Goal: Task Accomplishment & Management: Use online tool/utility

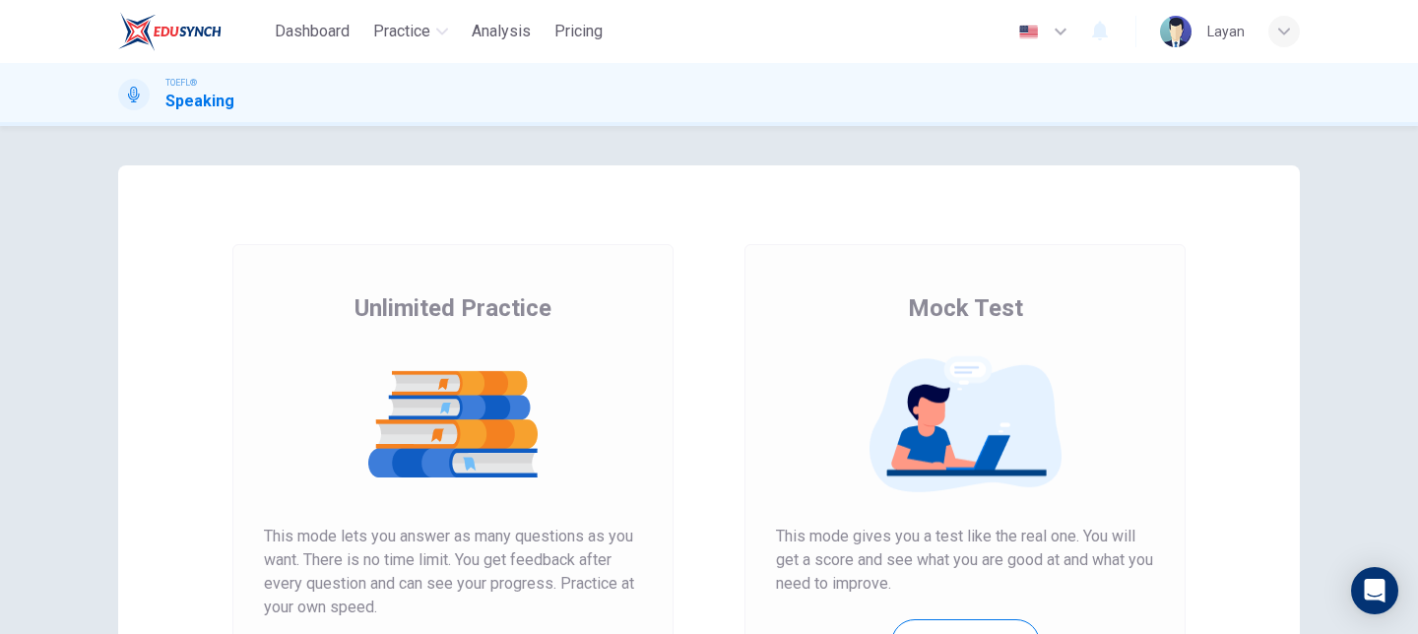
scroll to position [265, 0]
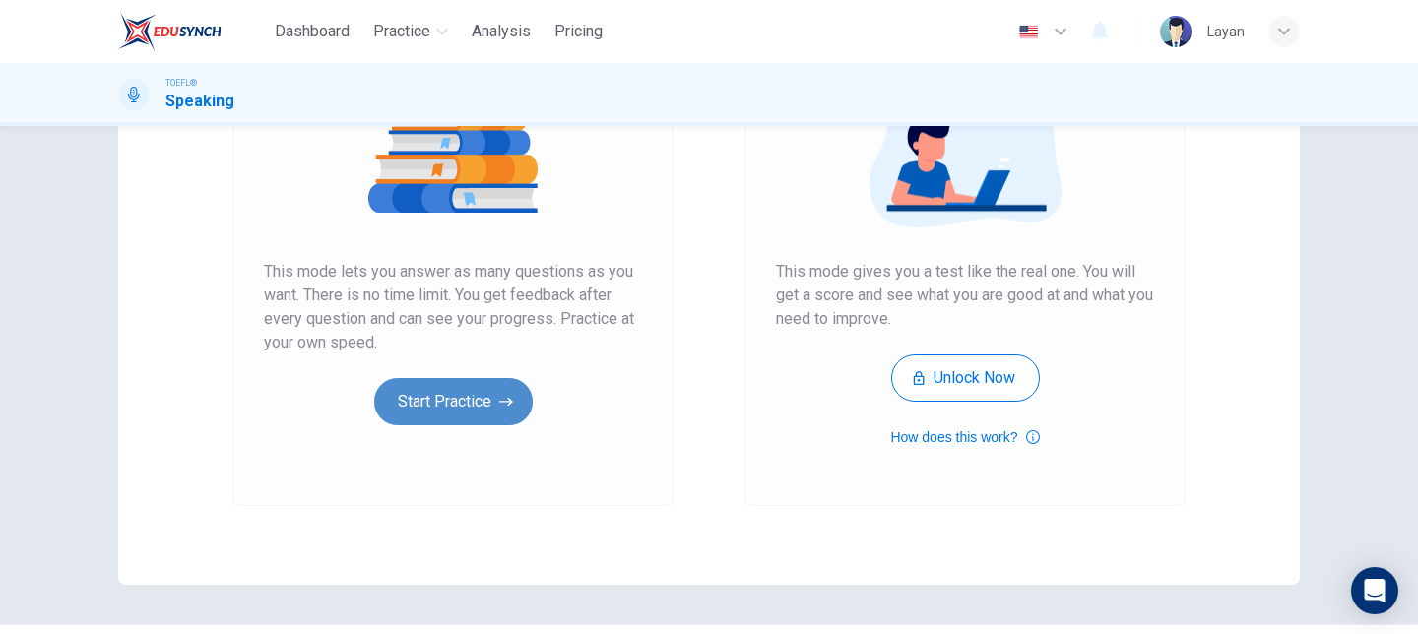
click at [477, 408] on button "Start Practice" at bounding box center [453, 401] width 159 height 47
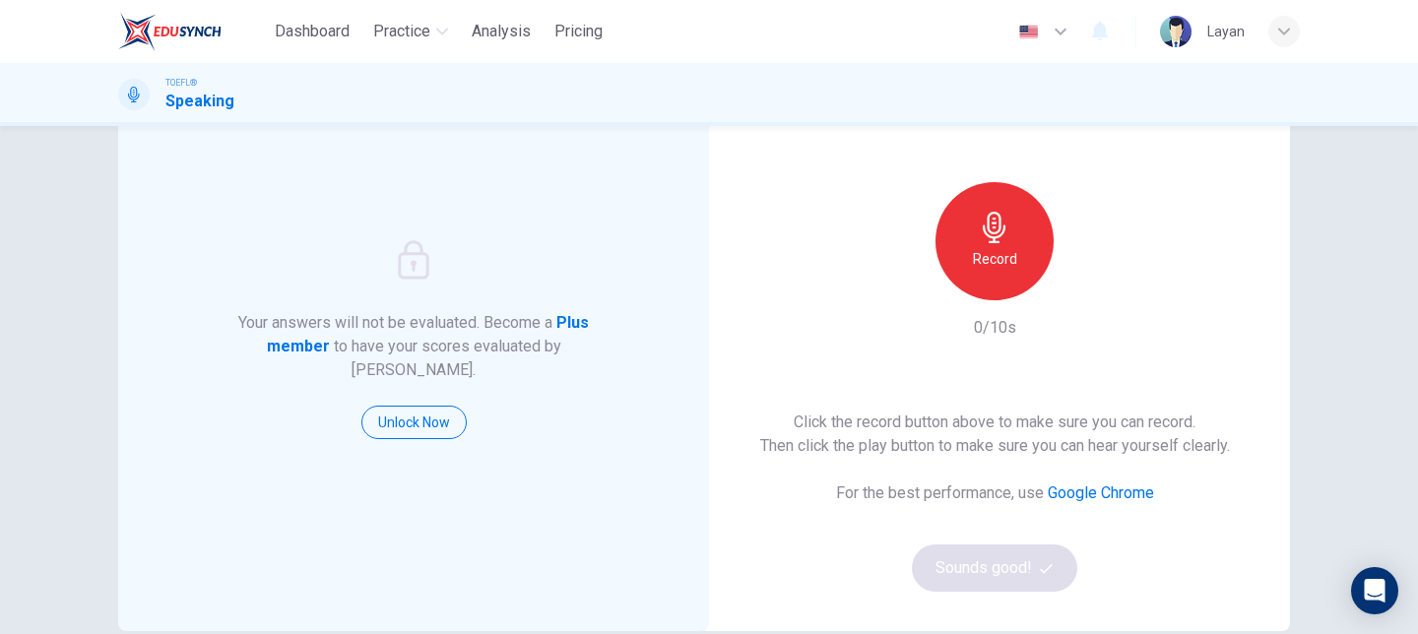
scroll to position [116, 0]
click at [1002, 265] on h6 "Record" at bounding box center [995, 260] width 44 height 24
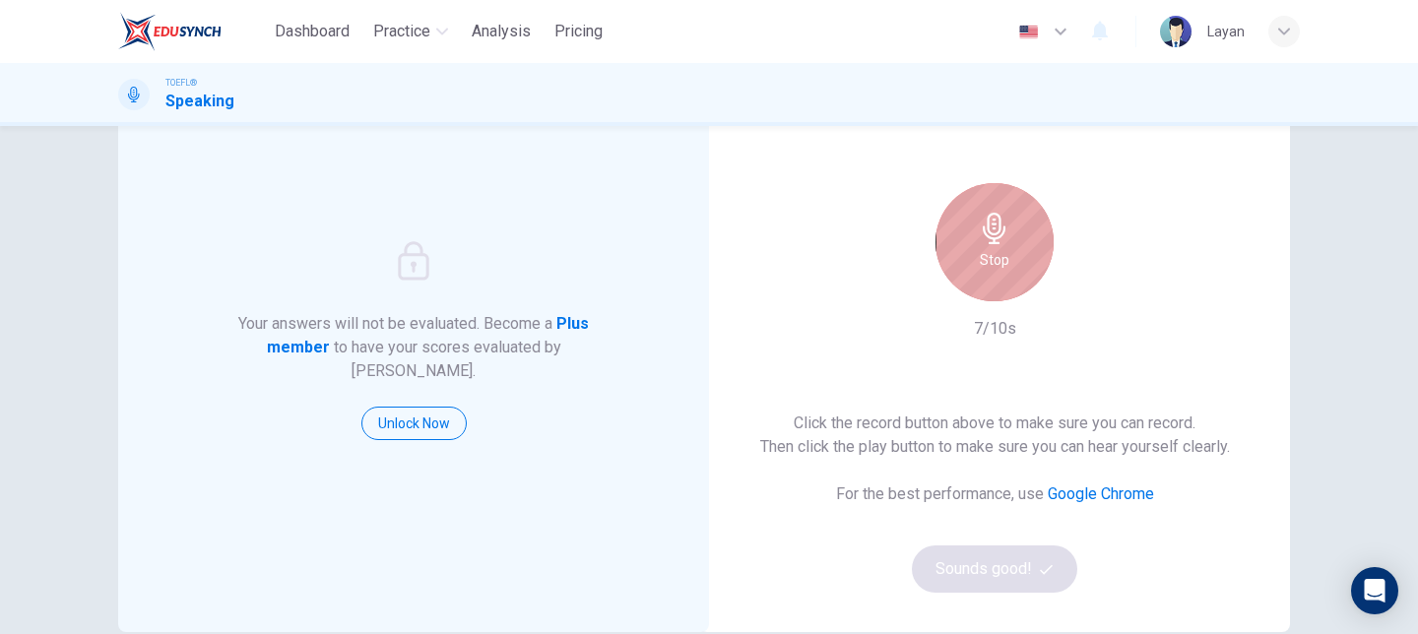
click at [1002, 265] on h6 "Stop" at bounding box center [995, 260] width 30 height 24
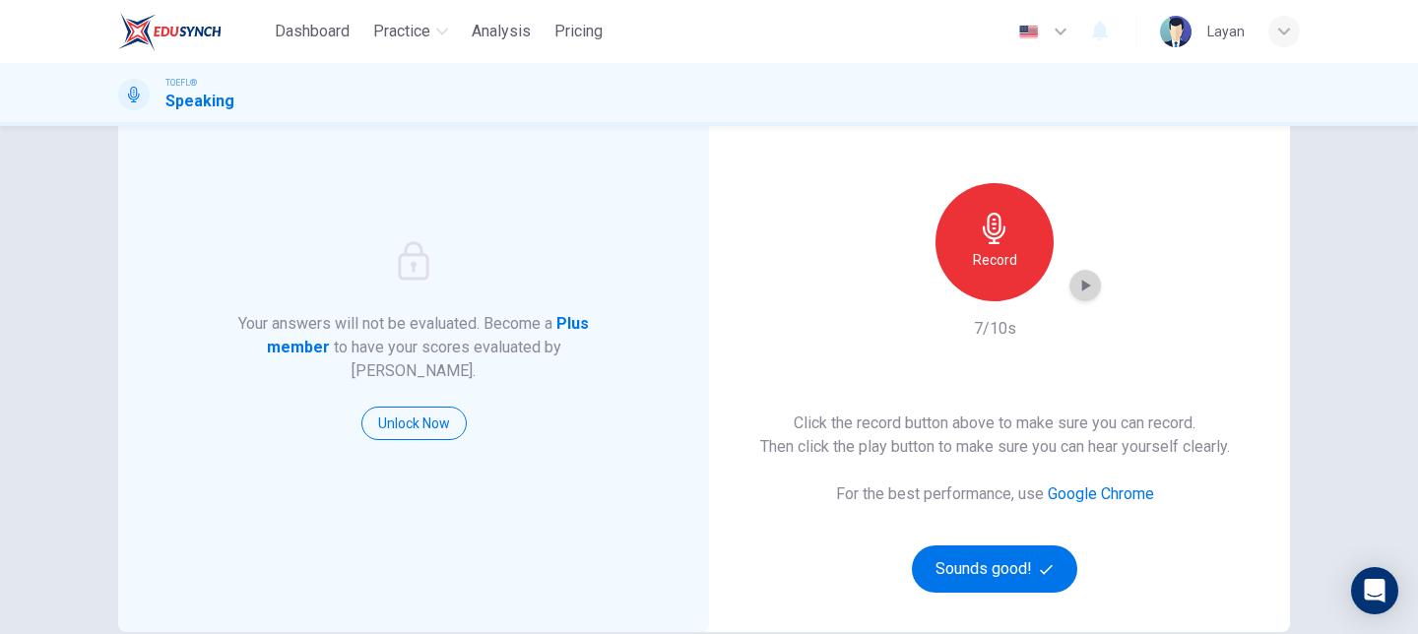
click at [1089, 290] on icon "button" at bounding box center [1085, 286] width 20 height 20
click at [998, 584] on button "Sounds good!" at bounding box center [994, 569] width 165 height 47
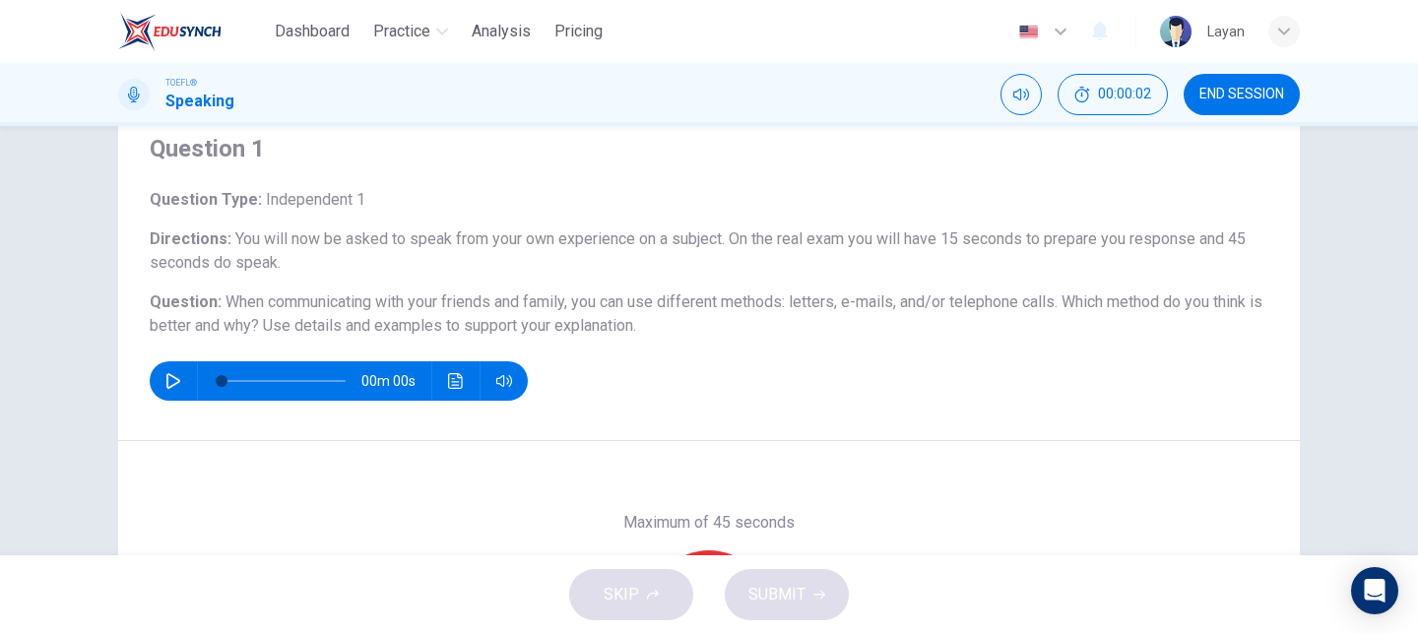
scroll to position [71, 0]
click at [161, 386] on button "button" at bounding box center [174, 381] width 32 height 39
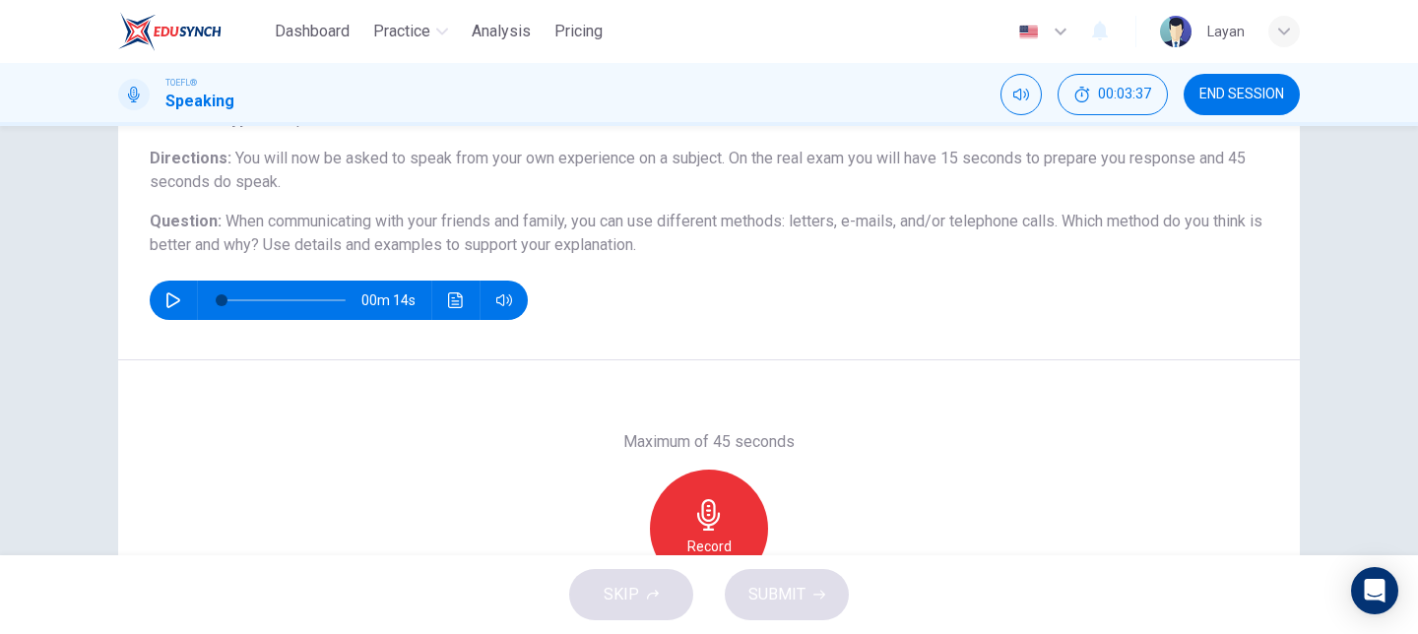
scroll to position [158, 0]
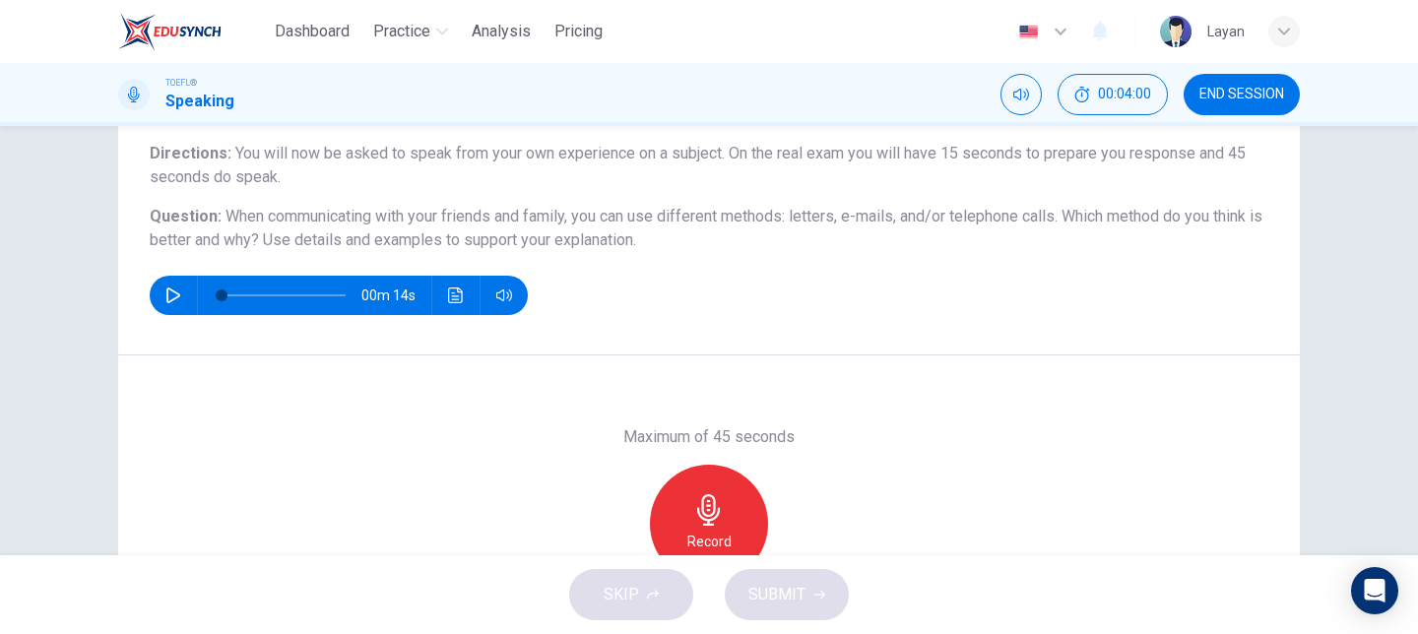
click at [170, 295] on icon "button" at bounding box center [173, 296] width 16 height 16
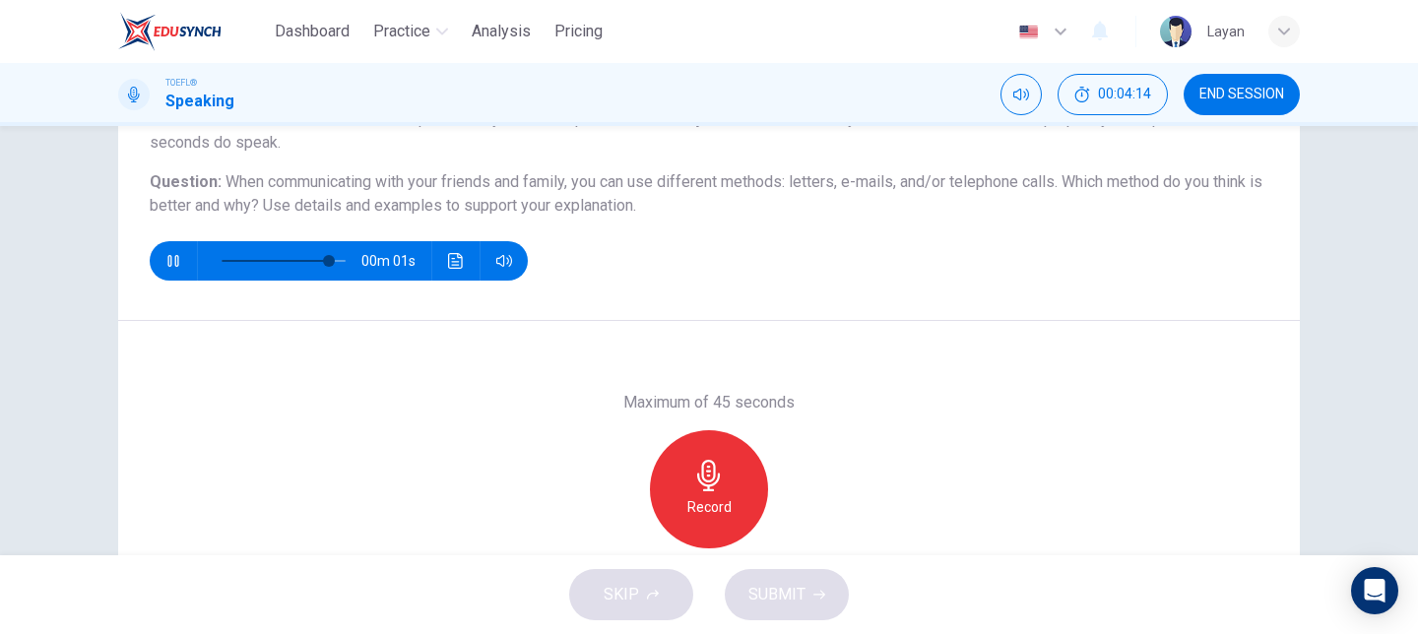
scroll to position [203, 0]
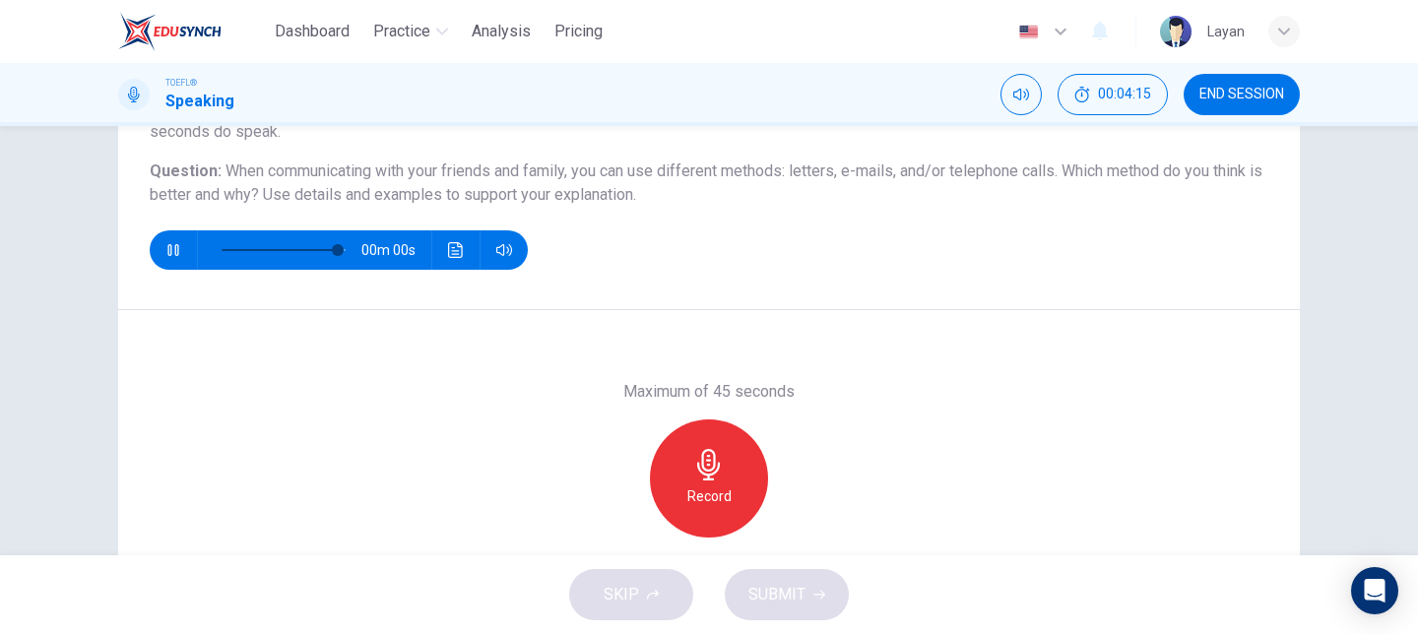
type input "0"
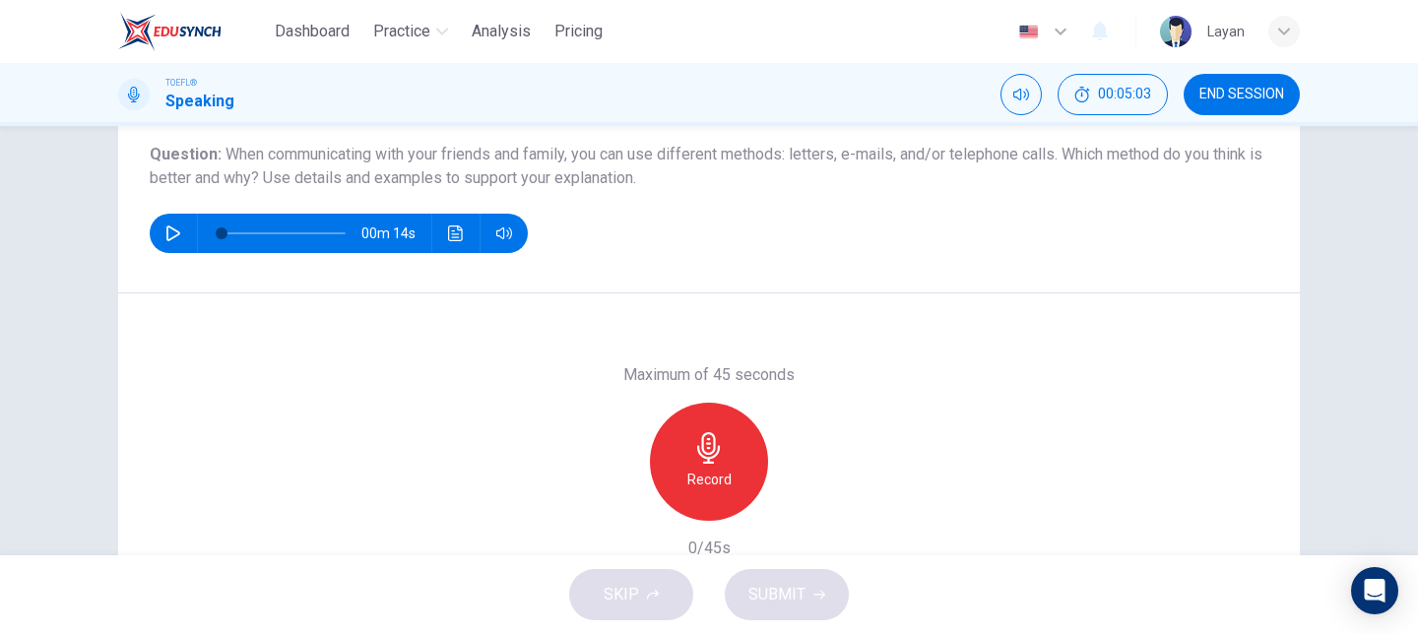
scroll to position [222, 0]
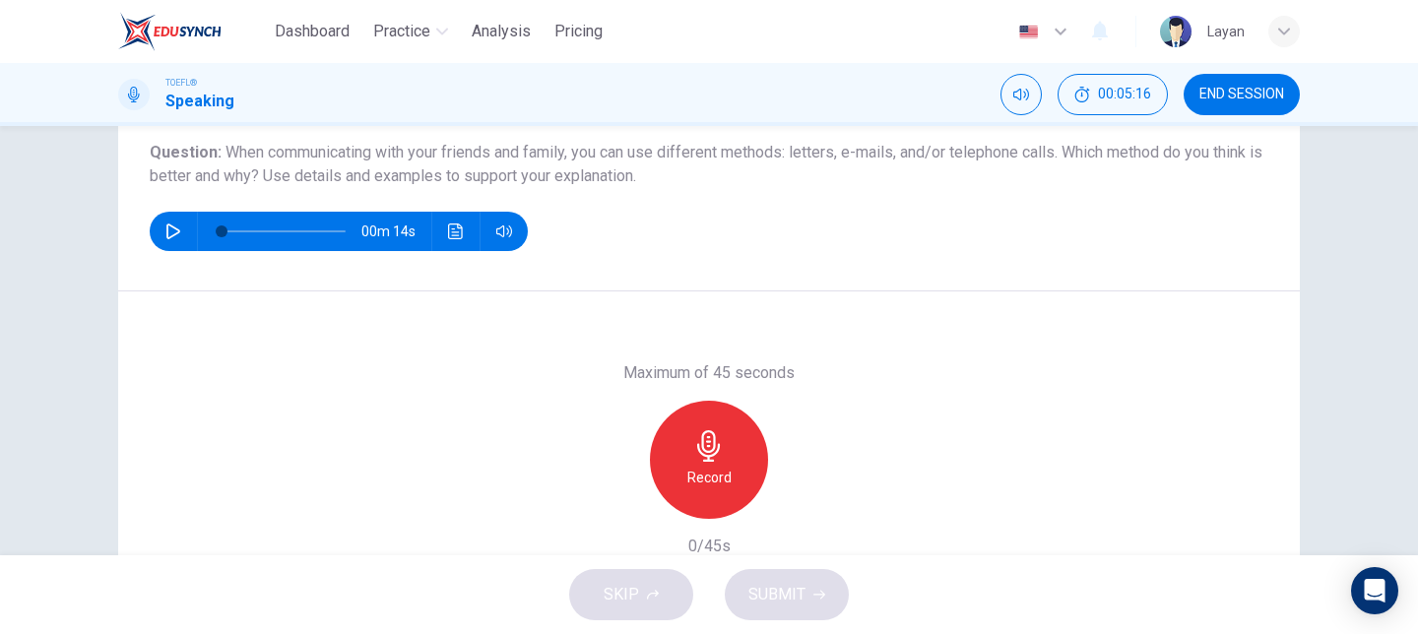
click at [720, 416] on div "Record" at bounding box center [709, 460] width 118 height 118
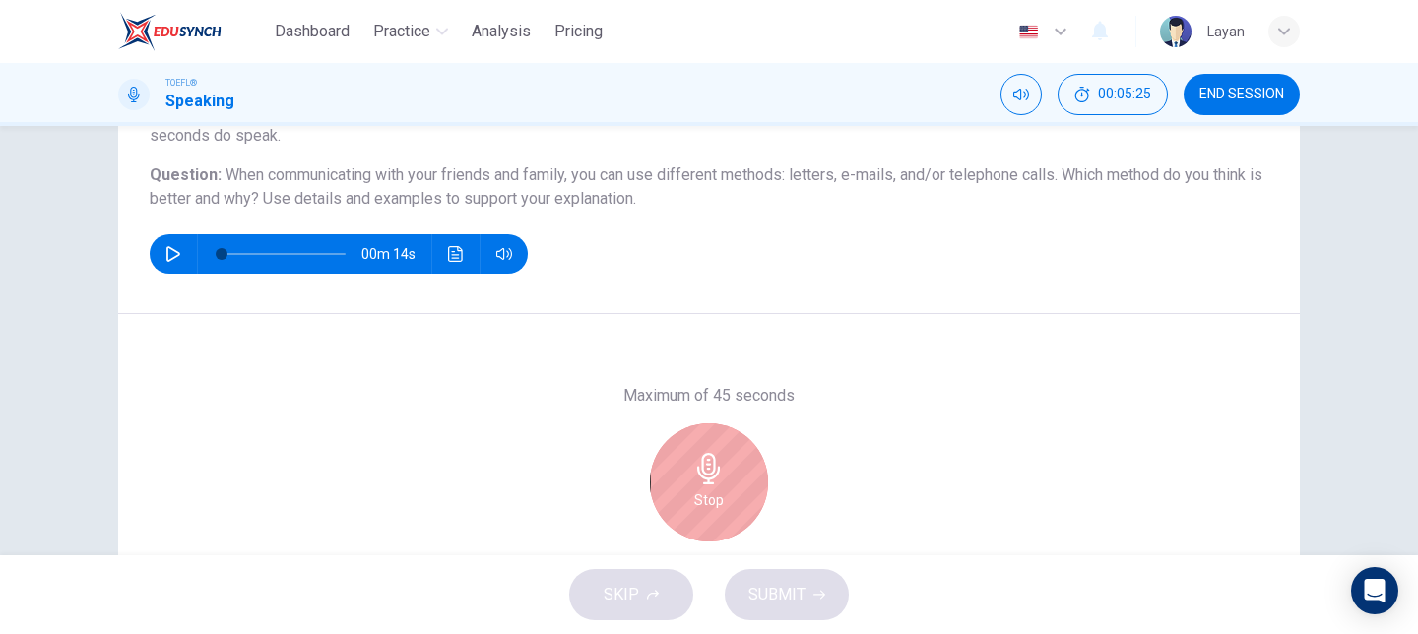
scroll to position [199, 0]
click at [720, 416] on div "Maximum of 45 seconds Stop 39/45s" at bounding box center [709, 482] width 213 height 197
click at [709, 451] on div "Stop" at bounding box center [709, 482] width 118 height 118
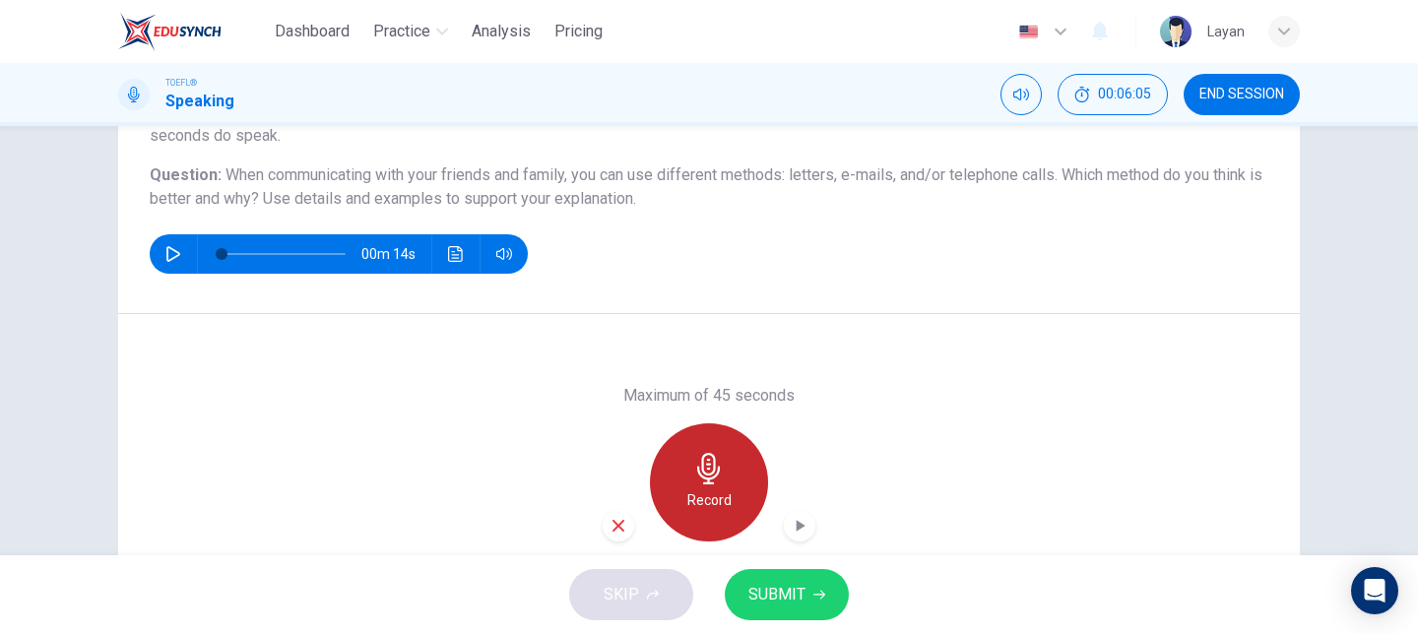
click at [709, 451] on div "Record" at bounding box center [709, 482] width 118 height 118
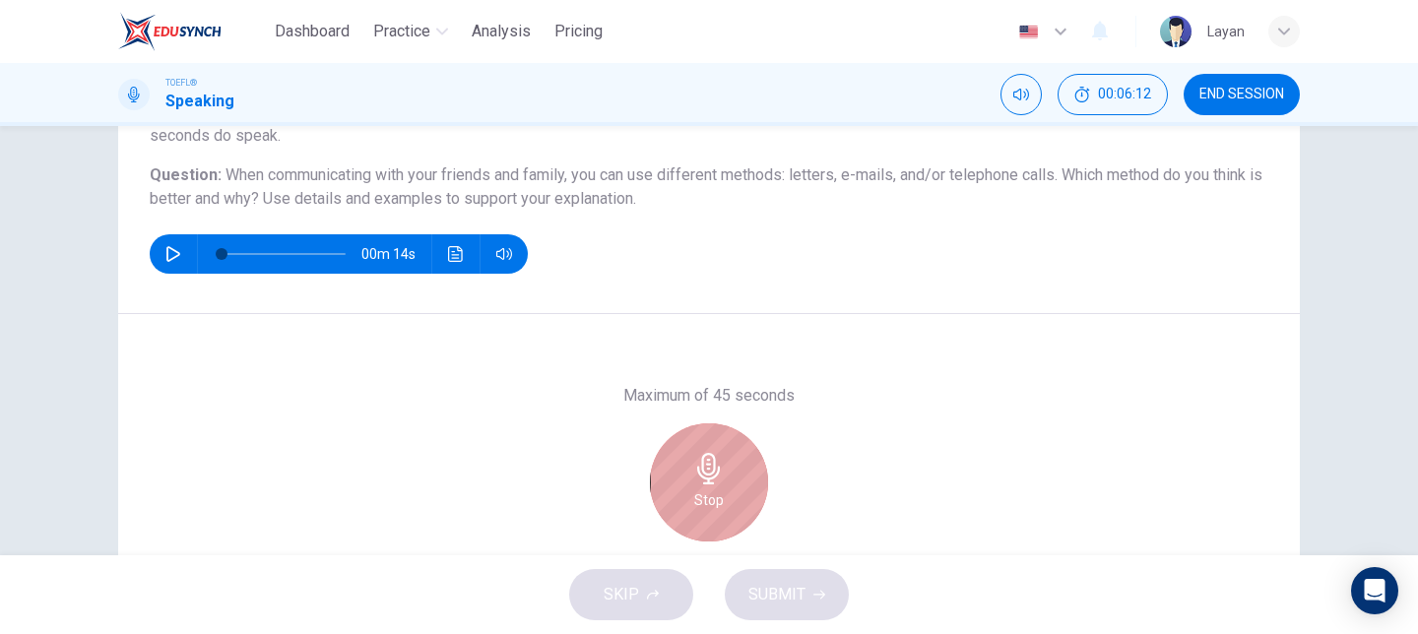
click at [709, 451] on div "Stop" at bounding box center [709, 482] width 118 height 118
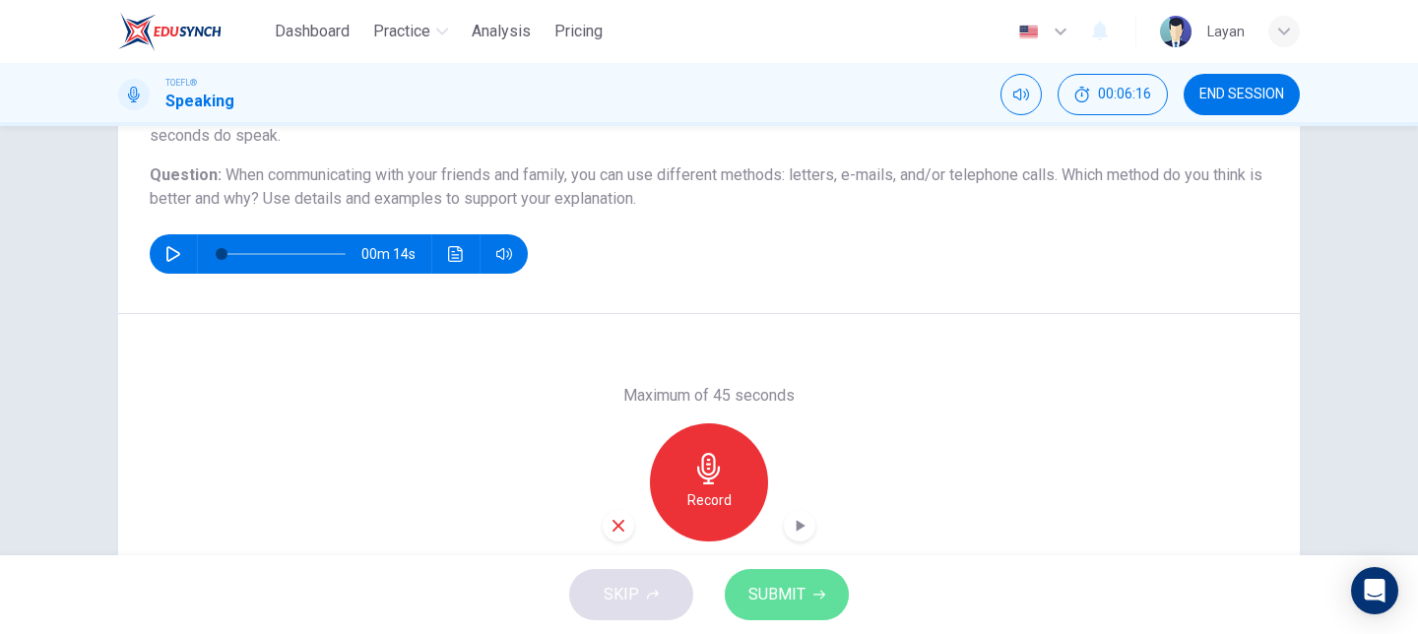
click at [798, 584] on span "SUBMIT" at bounding box center [776, 595] width 57 height 28
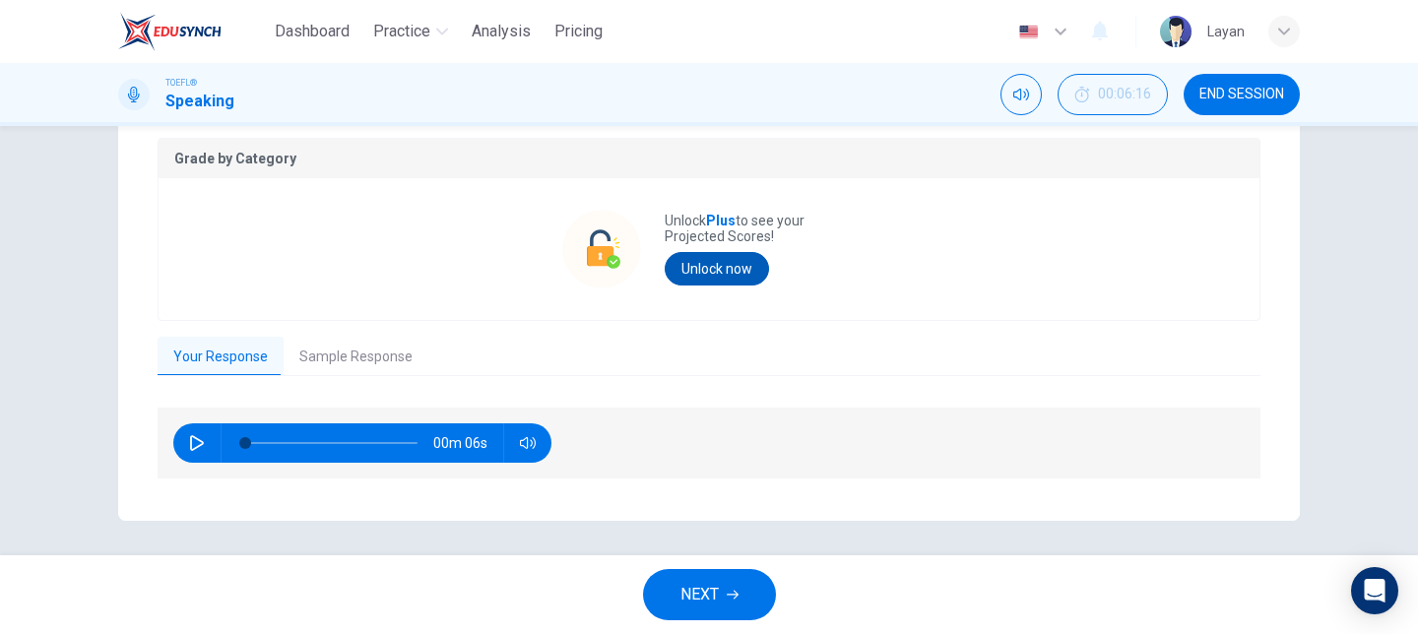
scroll to position [418, 0]
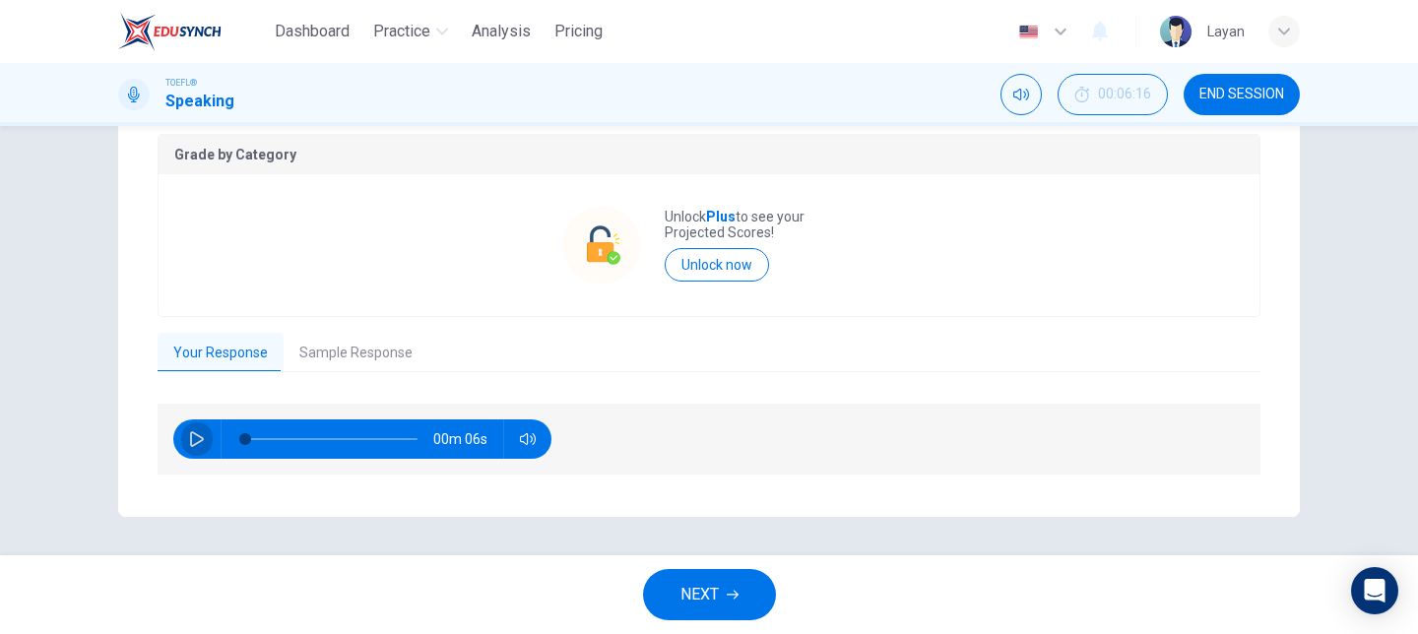
click at [190, 439] on icon "button" at bounding box center [197, 439] width 14 height 16
click at [347, 359] on button "Sample Response" at bounding box center [356, 353] width 145 height 41
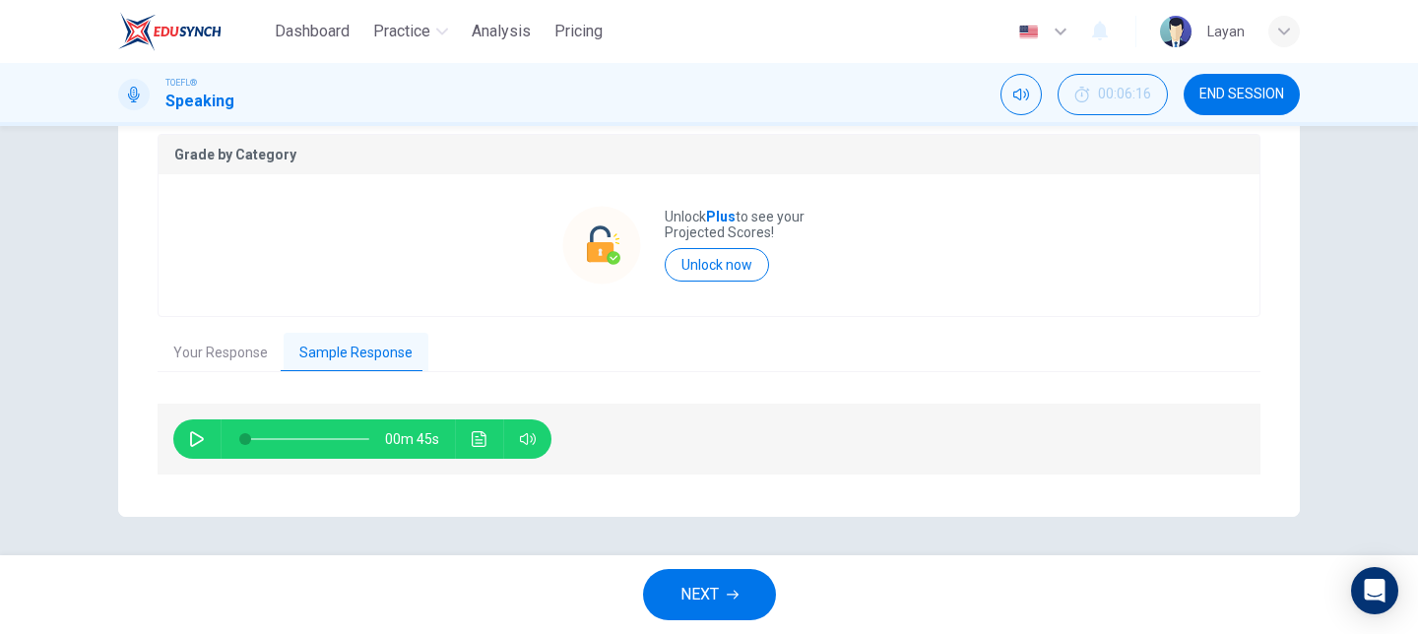
type input "0"
click at [217, 350] on button "Your Response" at bounding box center [221, 353] width 126 height 41
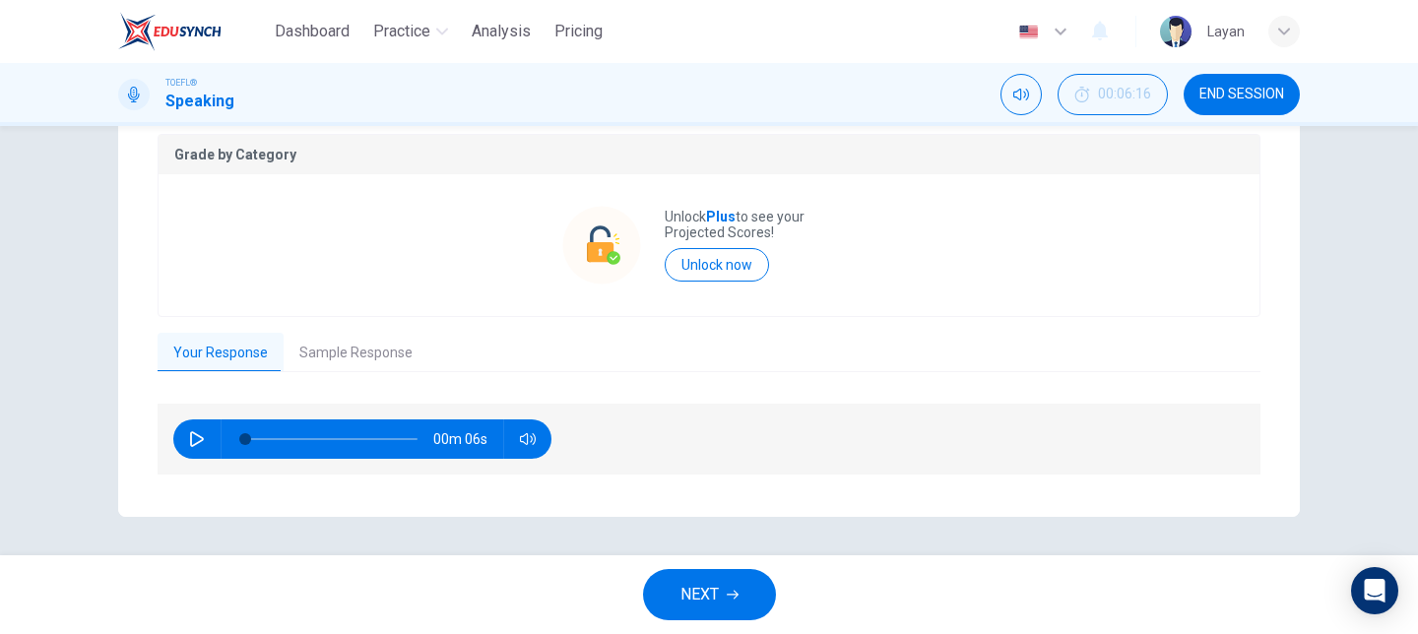
click at [341, 375] on div "Grade by Category Unlock Plus to see your Projected Scores! Unlock now Your Res…" at bounding box center [709, 306] width 1103 height 344
click at [343, 358] on button "Sample Response" at bounding box center [356, 353] width 145 height 41
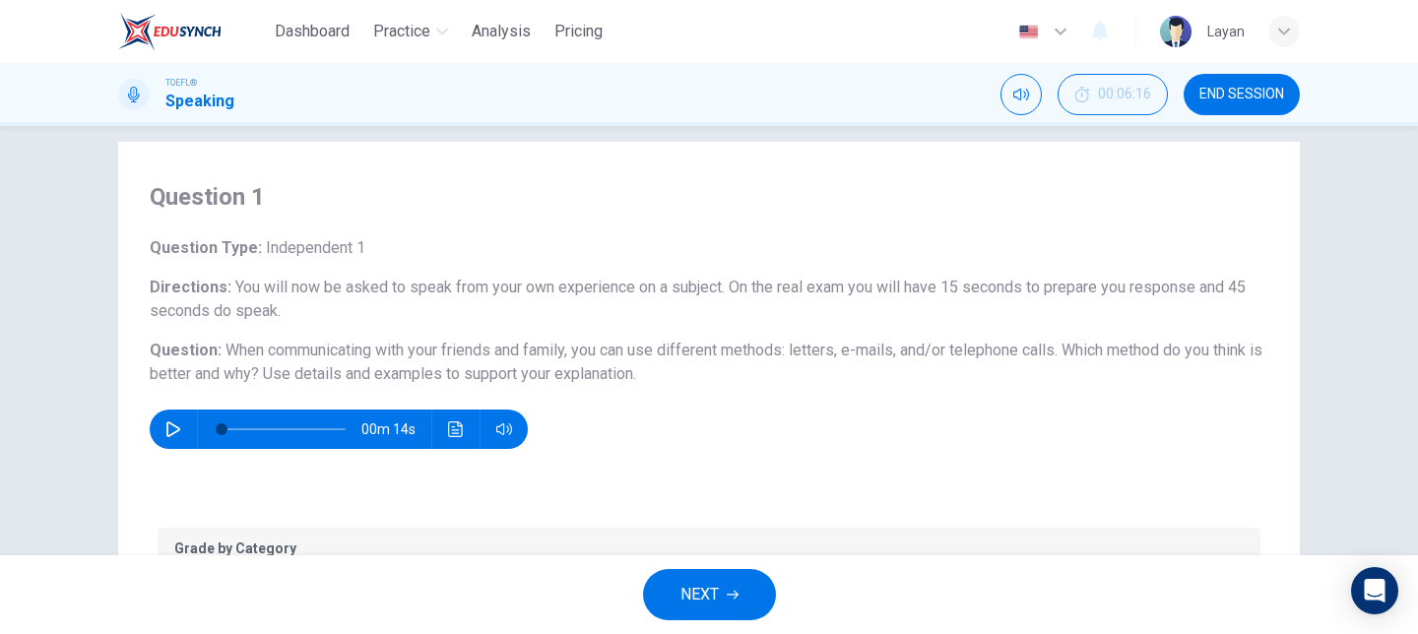
scroll to position [0, 0]
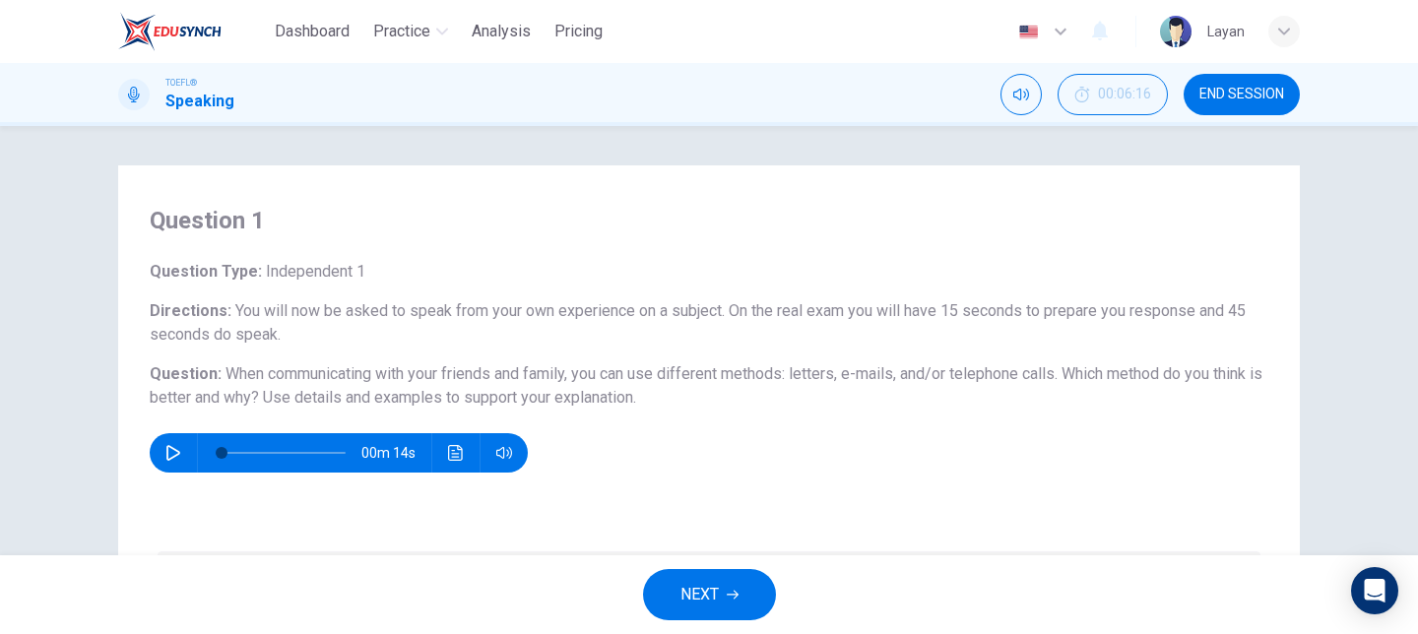
drag, startPoint x: 221, startPoint y: 374, endPoint x: 619, endPoint y: 403, distance: 399.9
click at [620, 403] on h6 "Question : When communicating with your friends and family, you can use differe…" at bounding box center [709, 385] width 1119 height 47
drag, startPoint x: 656, startPoint y: 398, endPoint x: 354, endPoint y: 353, distance: 305.7
click at [354, 353] on div "Question Type : Independent 1 Directions : You will now be asked to speak from …" at bounding box center [709, 366] width 1119 height 213
click at [281, 369] on span "When communicating with your friends and family, you can use different methods:…" at bounding box center [706, 385] width 1113 height 42
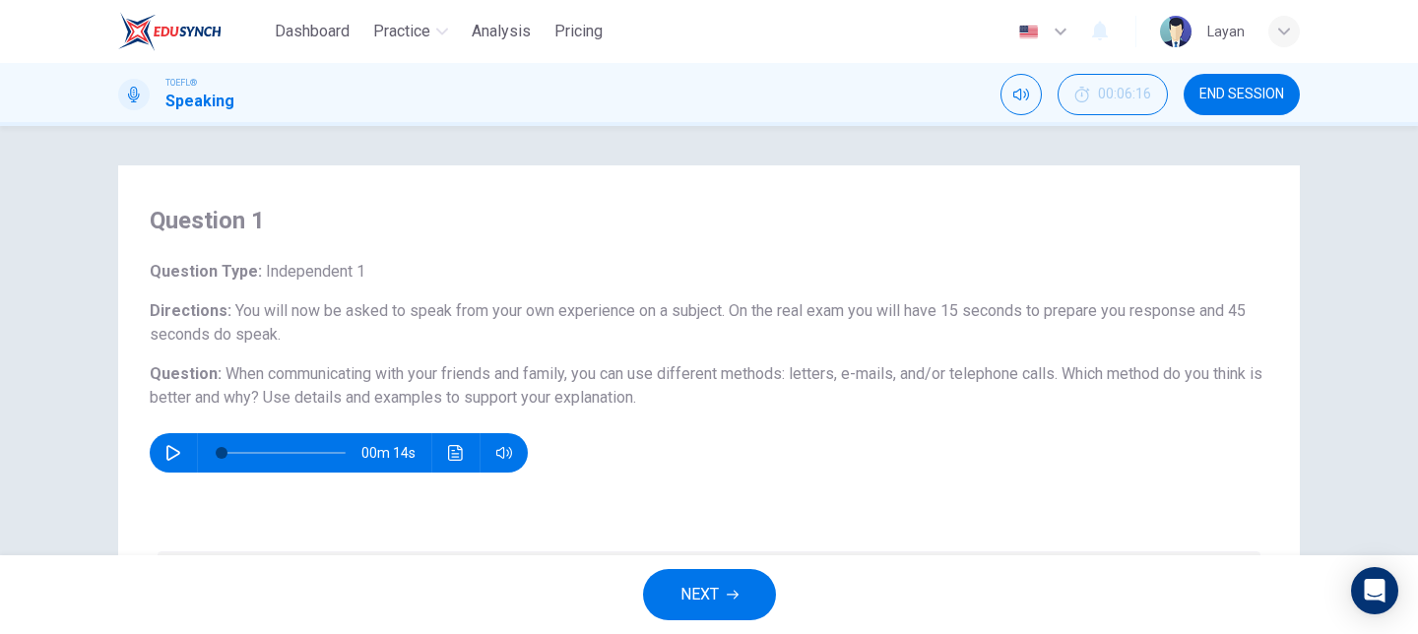
click at [281, 369] on span "When communicating with your friends and family, you can use different methods:…" at bounding box center [706, 385] width 1113 height 42
click at [267, 373] on span "When communicating with your friends and family, you can use different methods:…" at bounding box center [706, 385] width 1113 height 42
drag, startPoint x: 267, startPoint y: 373, endPoint x: 308, endPoint y: 395, distance: 46.7
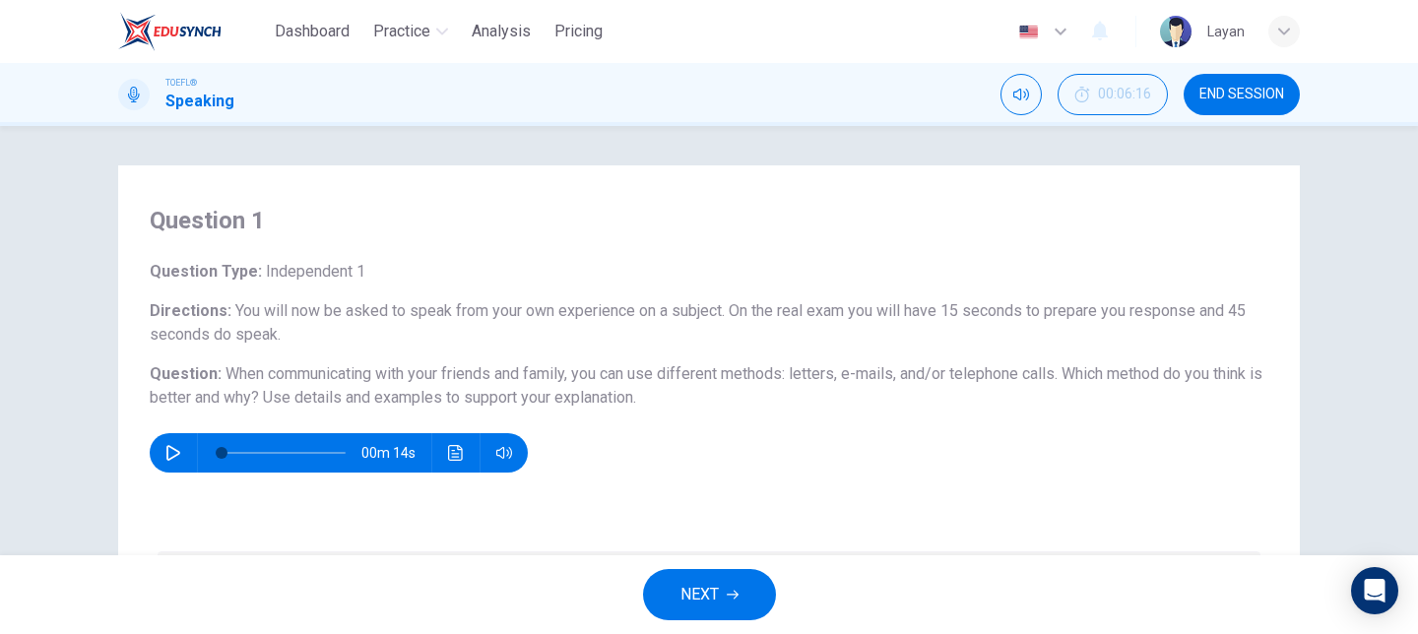
click at [309, 398] on h6 "Question : When communicating with your friends and family, you can use differe…" at bounding box center [709, 385] width 1119 height 47
drag, startPoint x: 303, startPoint y: 305, endPoint x: 397, endPoint y: 339, distance: 99.4
click at [397, 339] on h6 "Directions : You will now be asked to speak from your own experience on a subje…" at bounding box center [709, 322] width 1119 height 47
click at [397, 309] on span "You will now be asked to speak from your own experience on a subject. On the re…" at bounding box center [698, 322] width 1096 height 42
drag, startPoint x: 397, startPoint y: 309, endPoint x: 551, endPoint y: 306, distance: 154.6
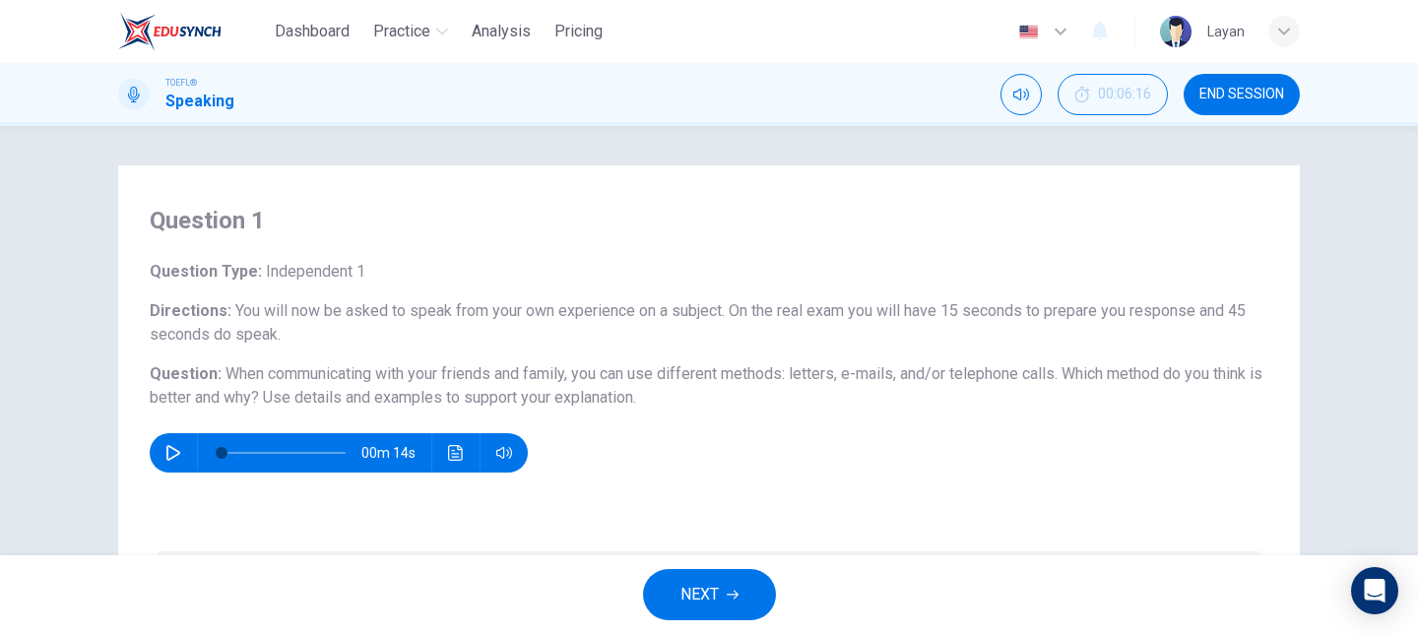
click at [556, 306] on span "You will now be asked to speak from your own experience on a subject. On the re…" at bounding box center [698, 322] width 1096 height 42
click at [613, 382] on span "When communicating with your friends and family, you can use different methods:…" at bounding box center [706, 385] width 1113 height 42
drag, startPoint x: 613, startPoint y: 381, endPoint x: 525, endPoint y: 384, distance: 87.7
click at [525, 384] on h6 "Question : When communicating with your friends and family, you can use differe…" at bounding box center [709, 385] width 1119 height 47
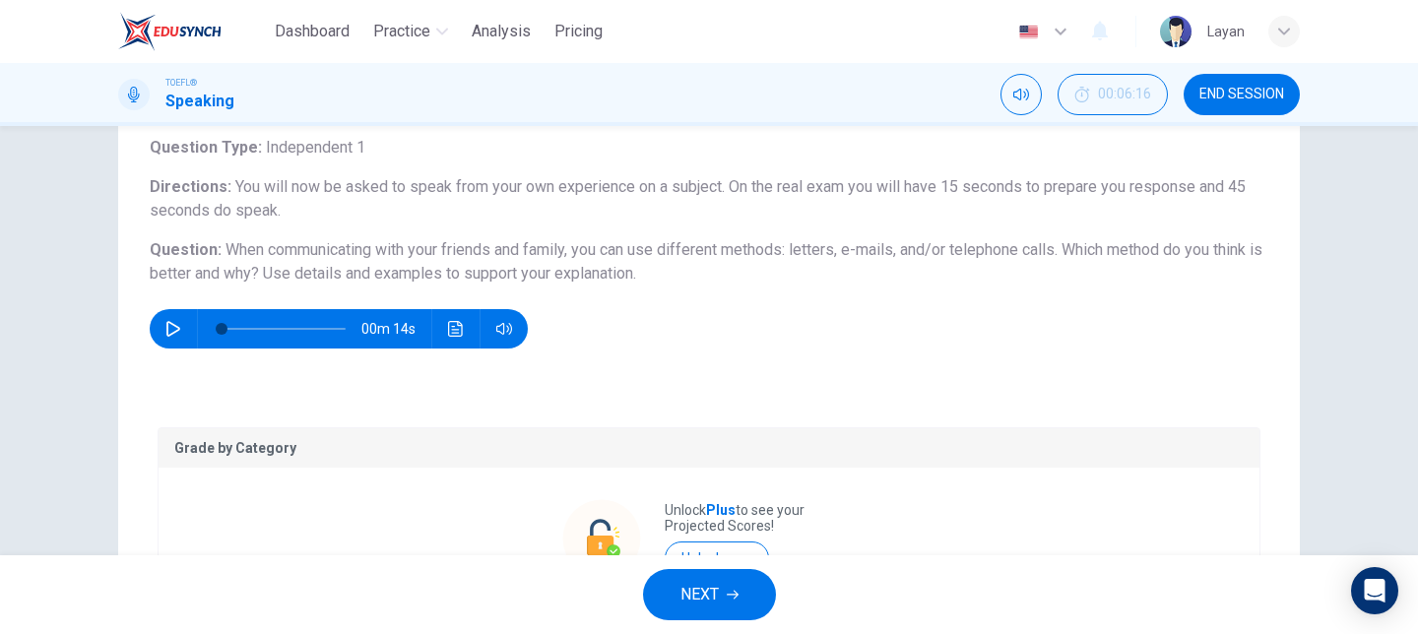
scroll to position [128, 0]
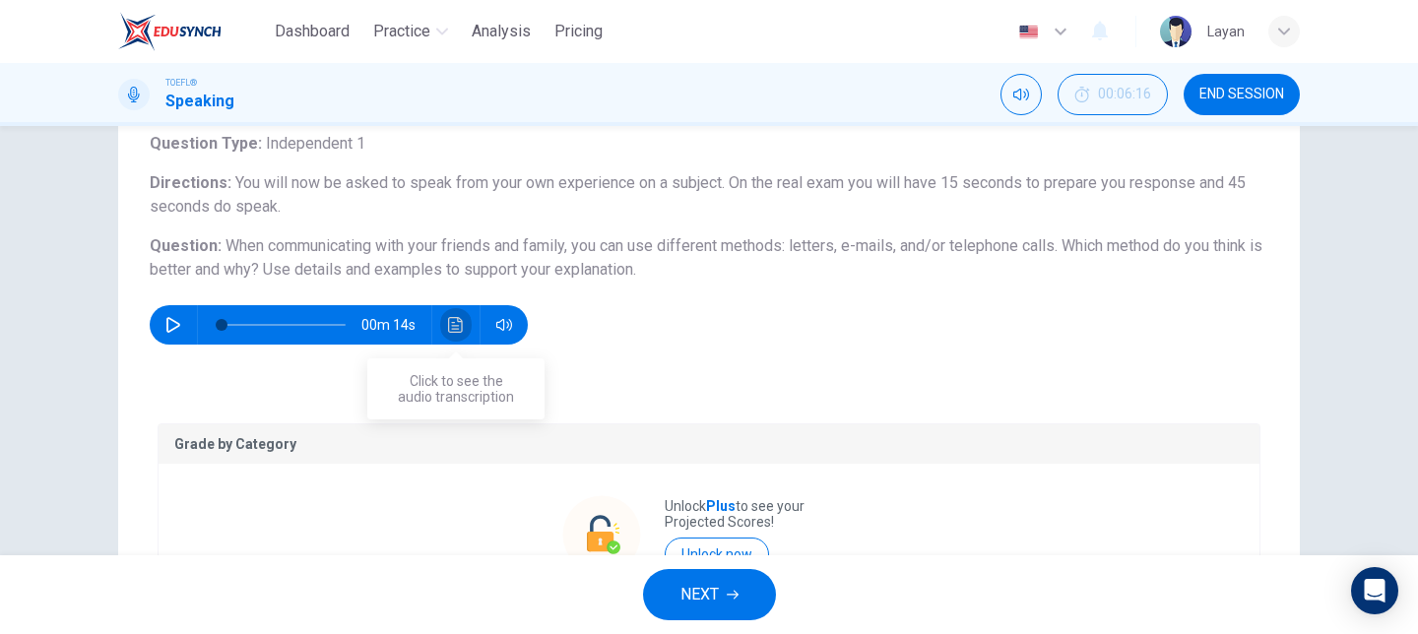
click at [452, 321] on icon "Click to see the audio transcription" at bounding box center [456, 325] width 16 height 16
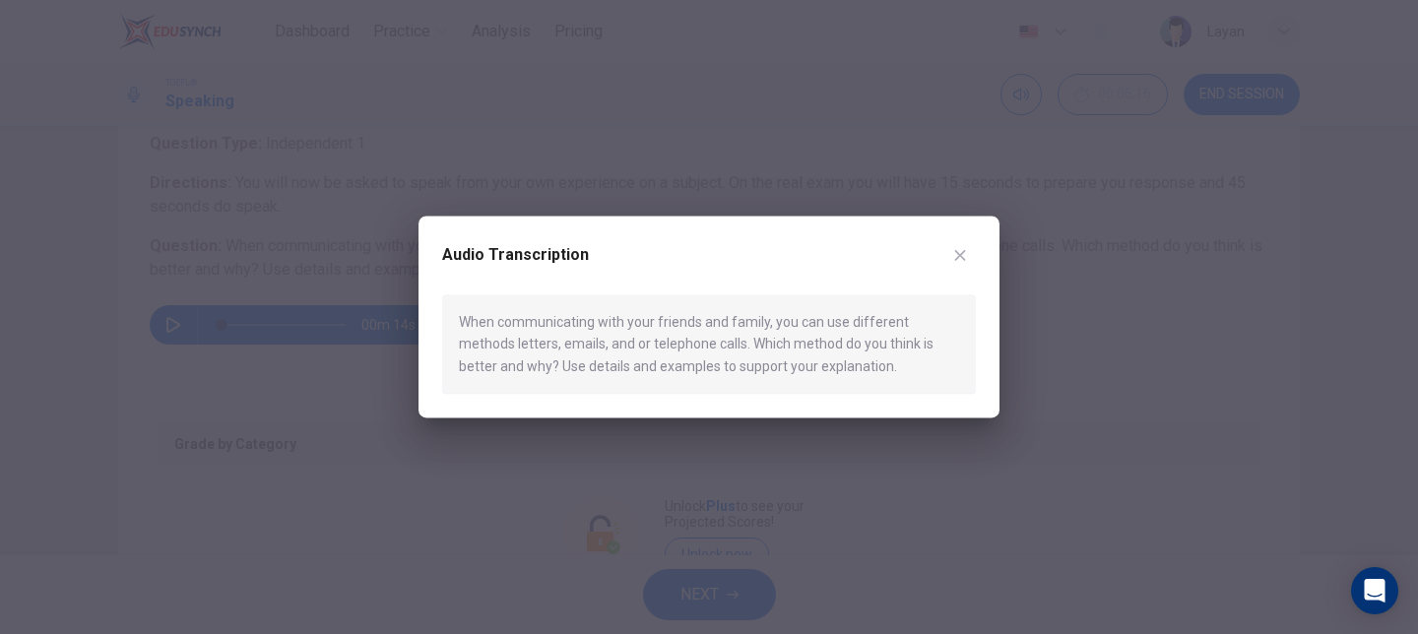
drag, startPoint x: 459, startPoint y: 323, endPoint x: 688, endPoint y: 348, distance: 230.8
click at [689, 348] on div "When communicating with your friends and family, you can use different methods …" at bounding box center [709, 343] width 534 height 99
click at [966, 254] on icon "button" at bounding box center [960, 255] width 16 height 16
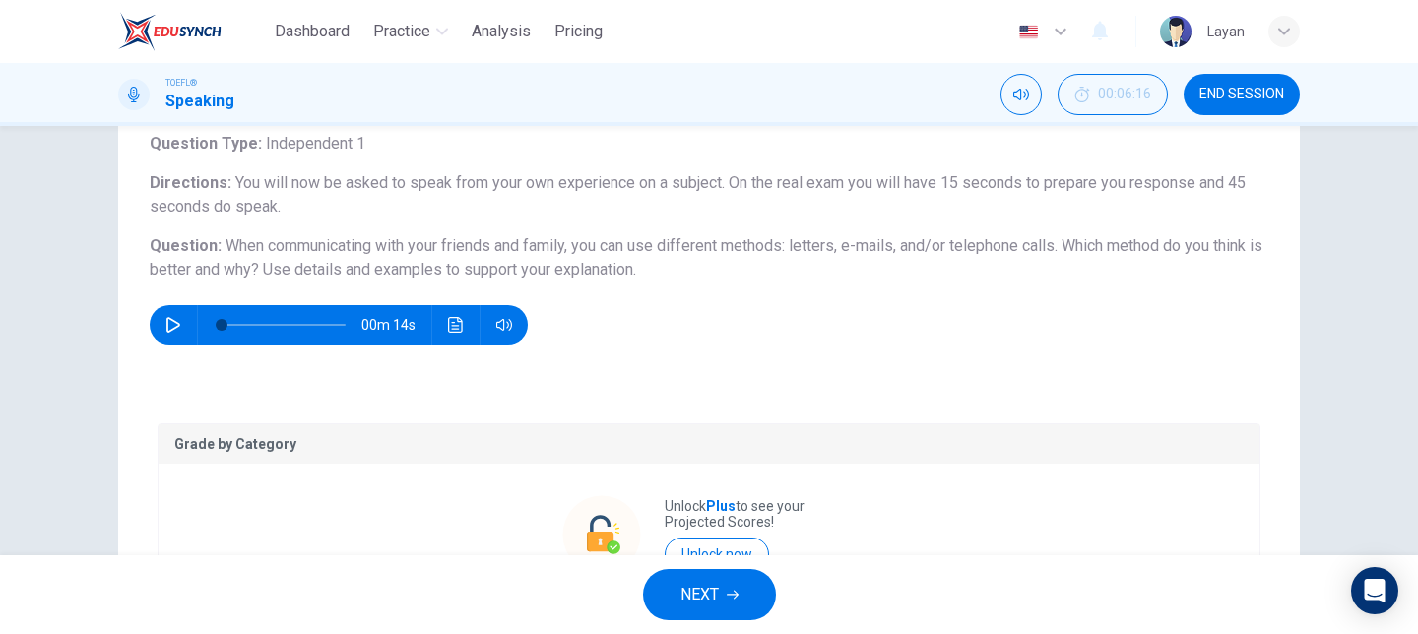
click at [341, 250] on span "When communicating with your friends and family, you can use different methods:…" at bounding box center [706, 257] width 1113 height 42
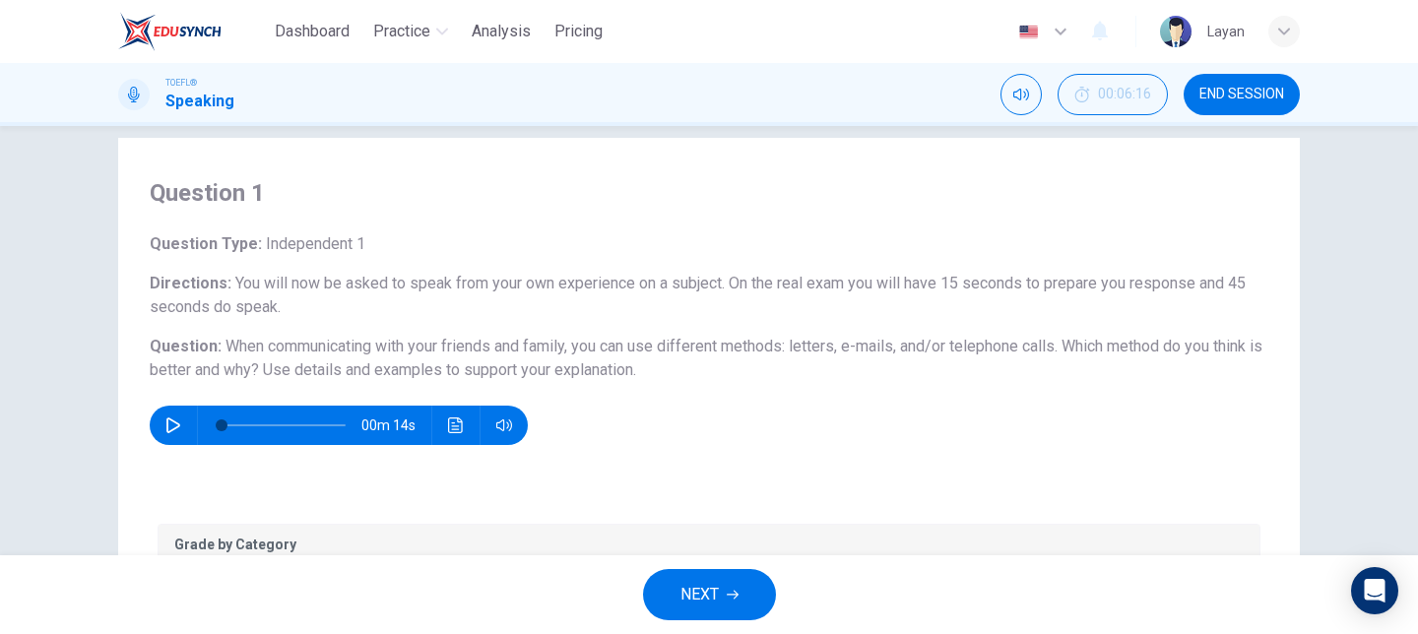
scroll to position [37, 0]
